Goal: Find contact information: Find contact information

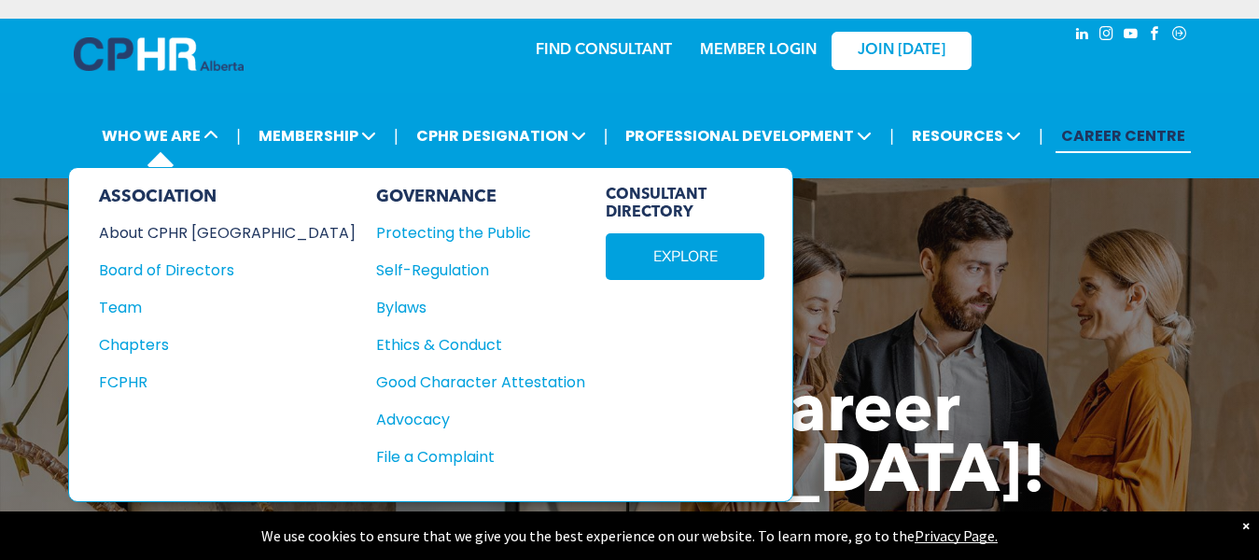
click at [216, 221] on div "About CPHR [GEOGRAPHIC_DATA]" at bounding box center [214, 232] width 231 height 23
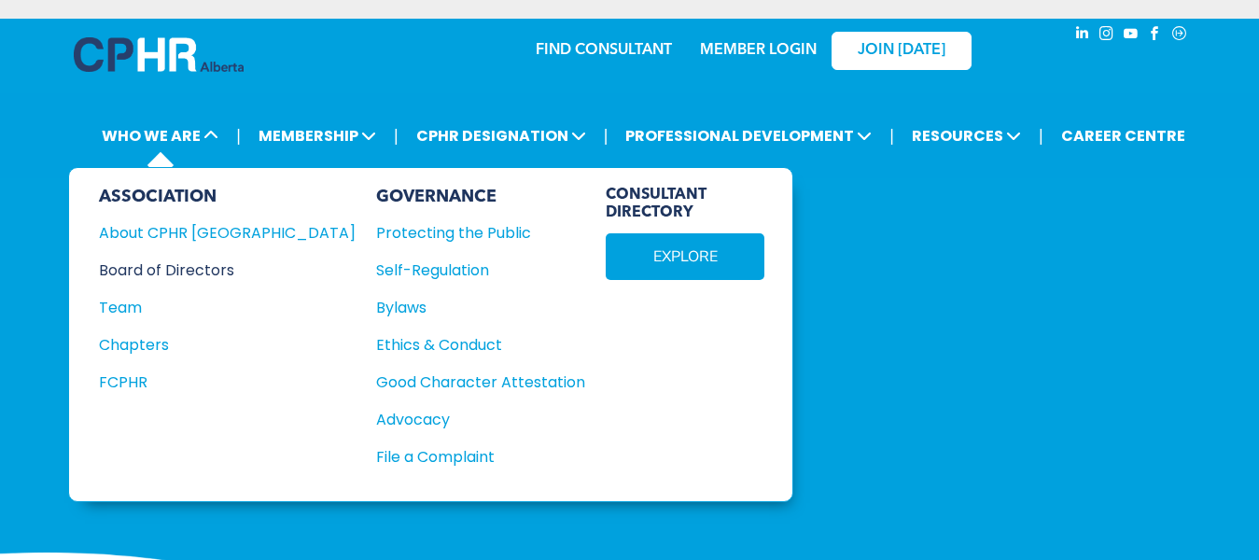
click at [194, 258] on div "Board of Directors" at bounding box center [214, 269] width 231 height 23
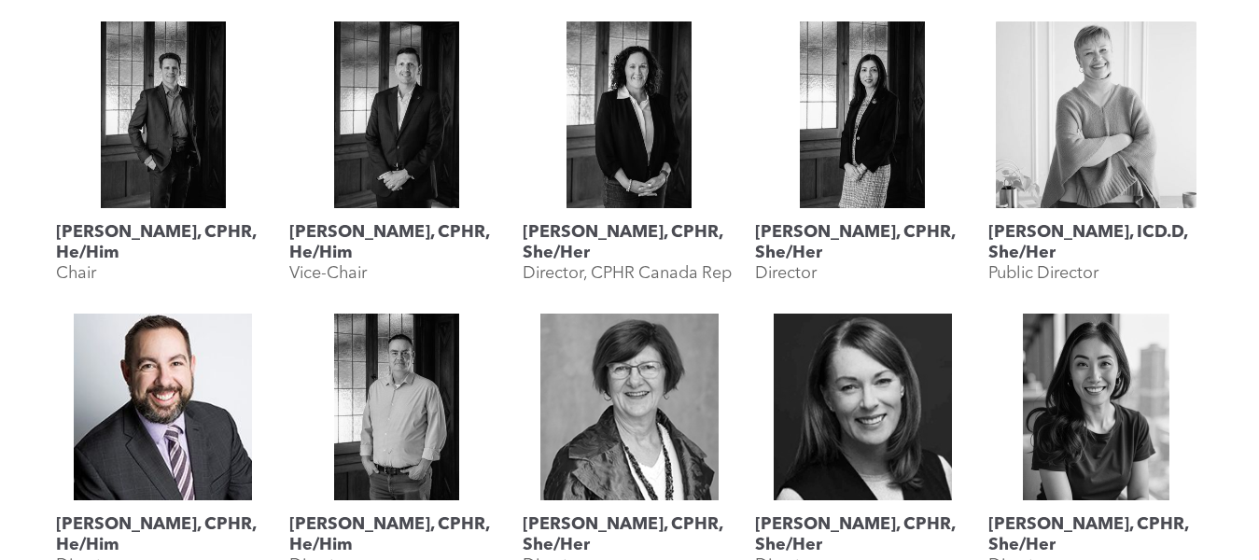
scroll to position [933, 0]
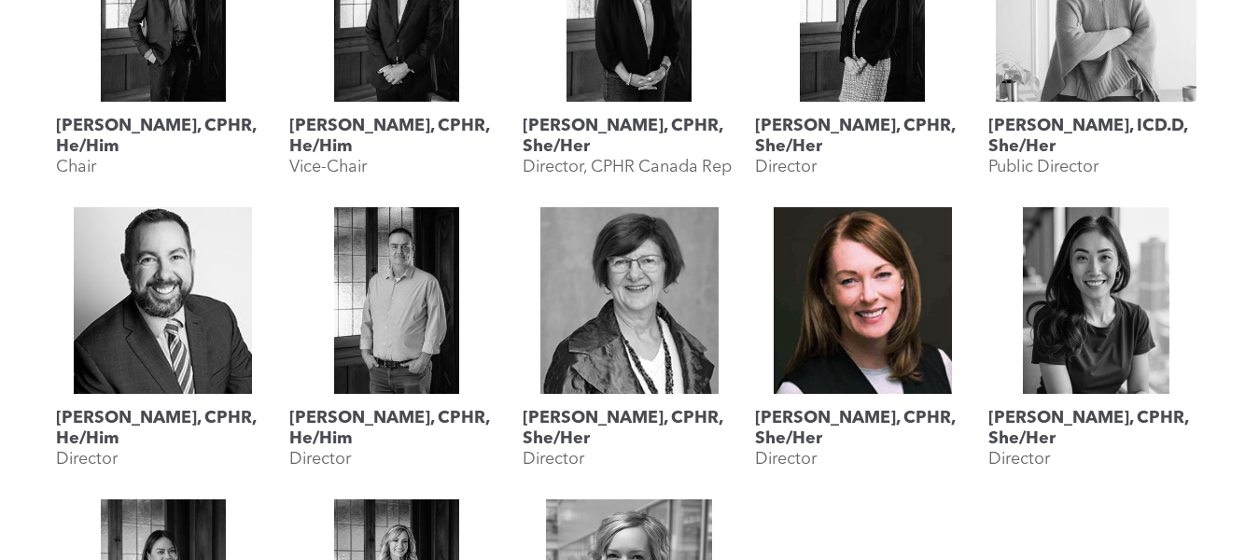
click at [819, 258] on link "Karen Krull, CPHR, She/Her" at bounding box center [862, 300] width 215 height 187
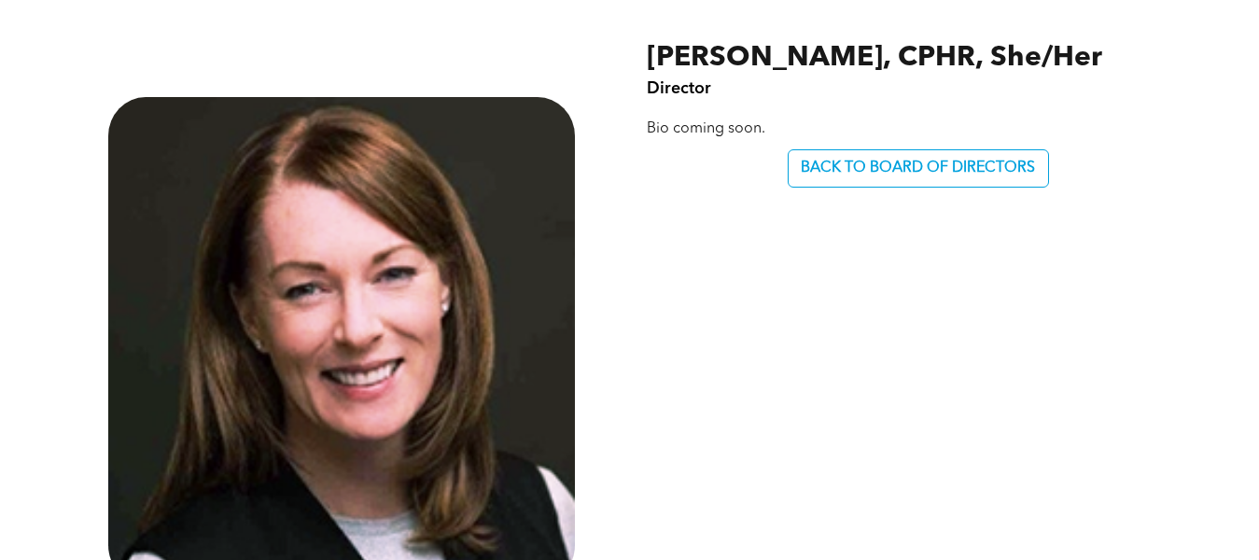
scroll to position [840, 0]
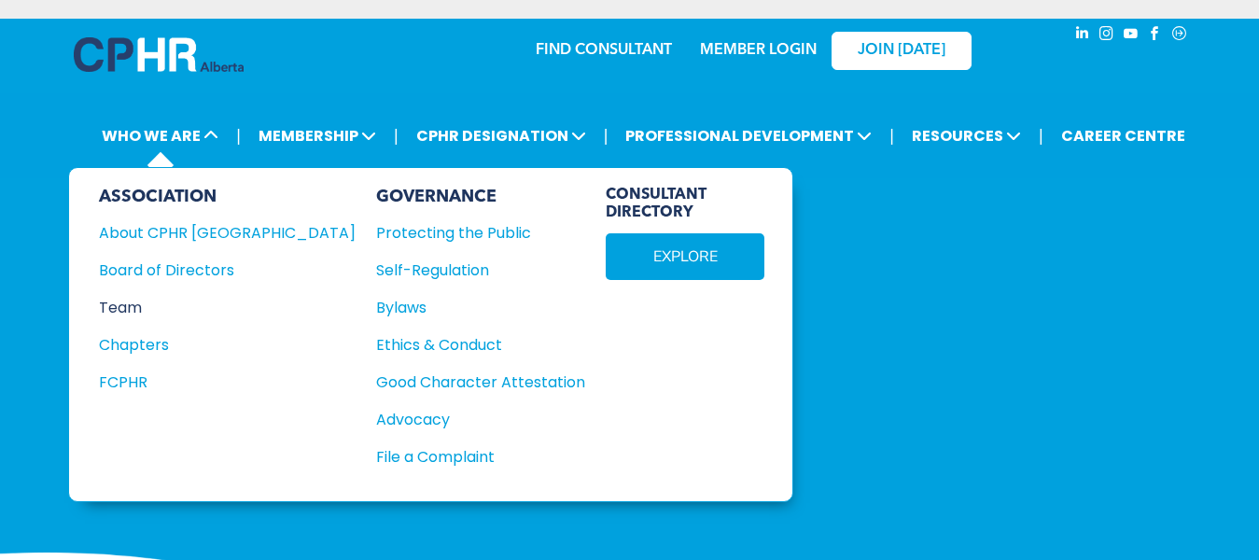
click at [157, 296] on div "Team" at bounding box center [214, 307] width 231 height 23
